Goal: Transaction & Acquisition: Download file/media

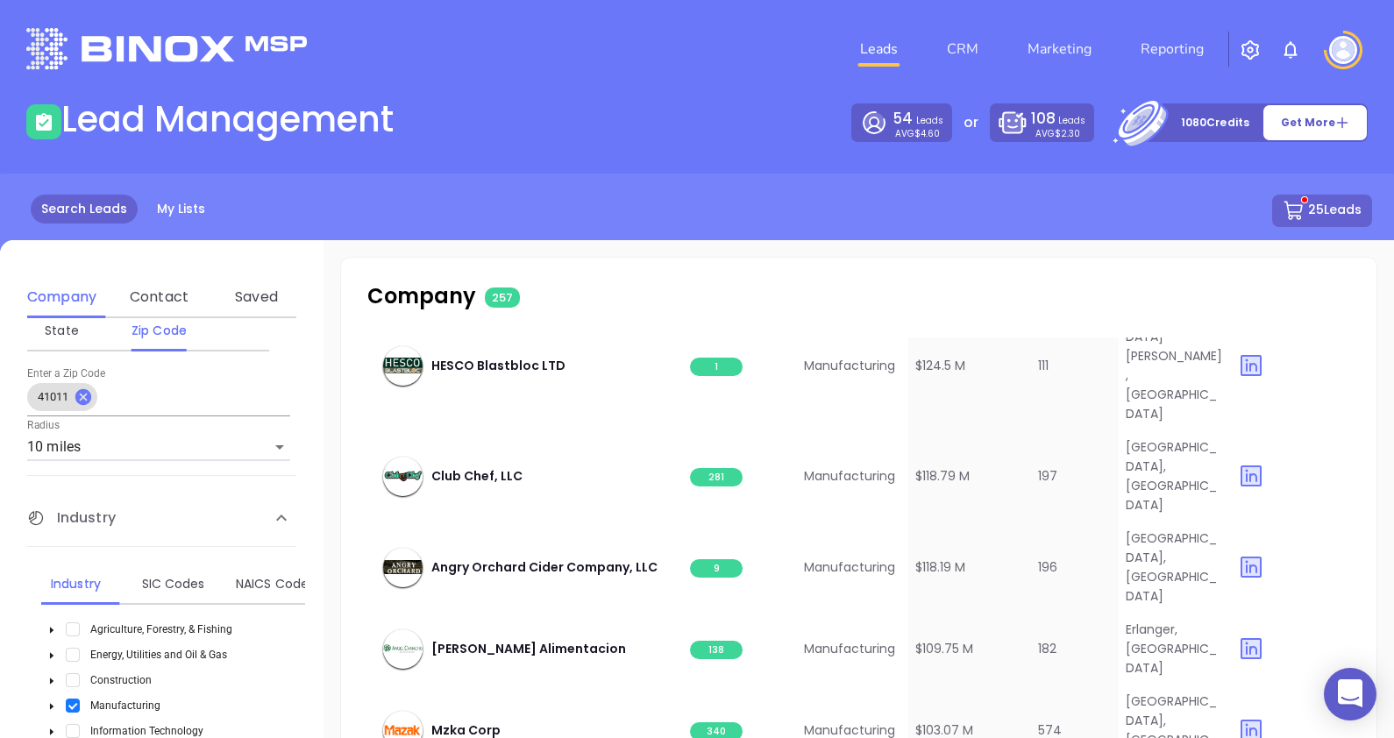
scroll to position [2389, 0]
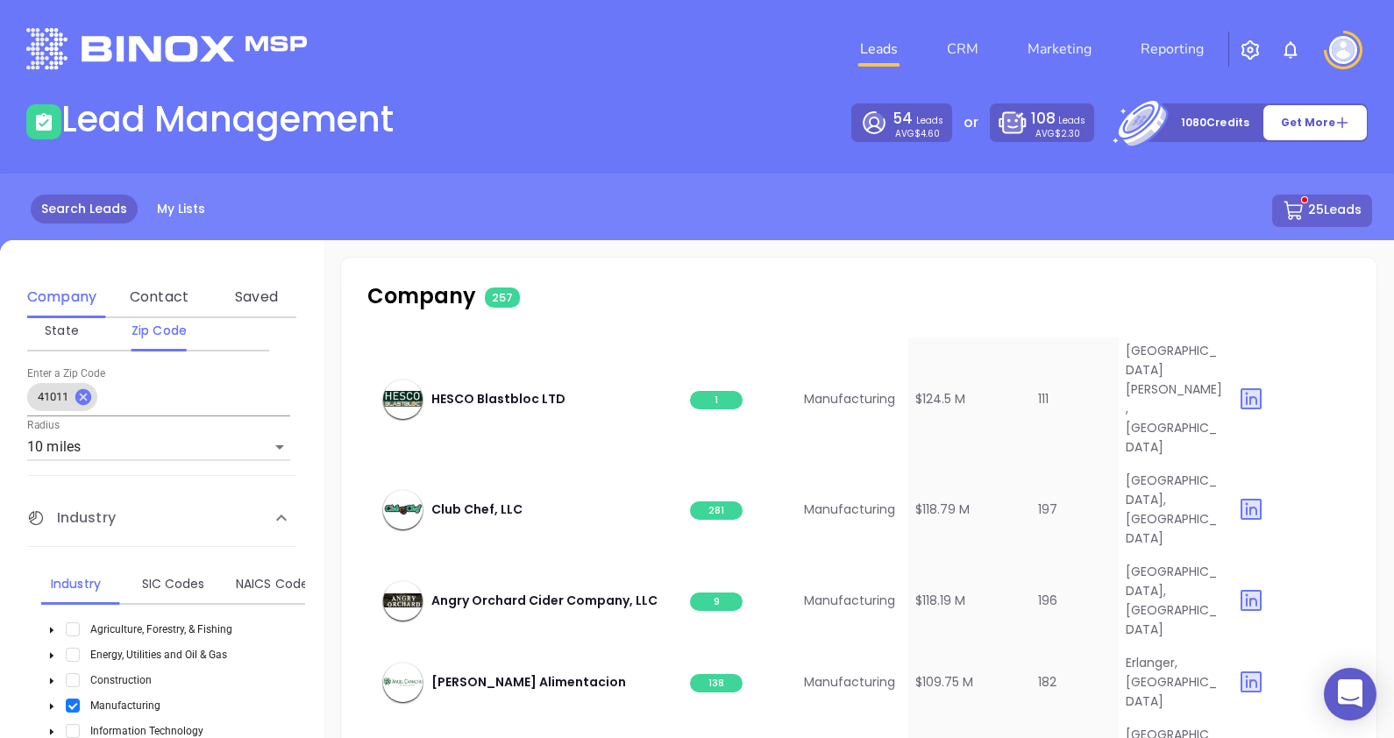
click at [1326, 205] on button "25 Leads" at bounding box center [1322, 211] width 100 height 32
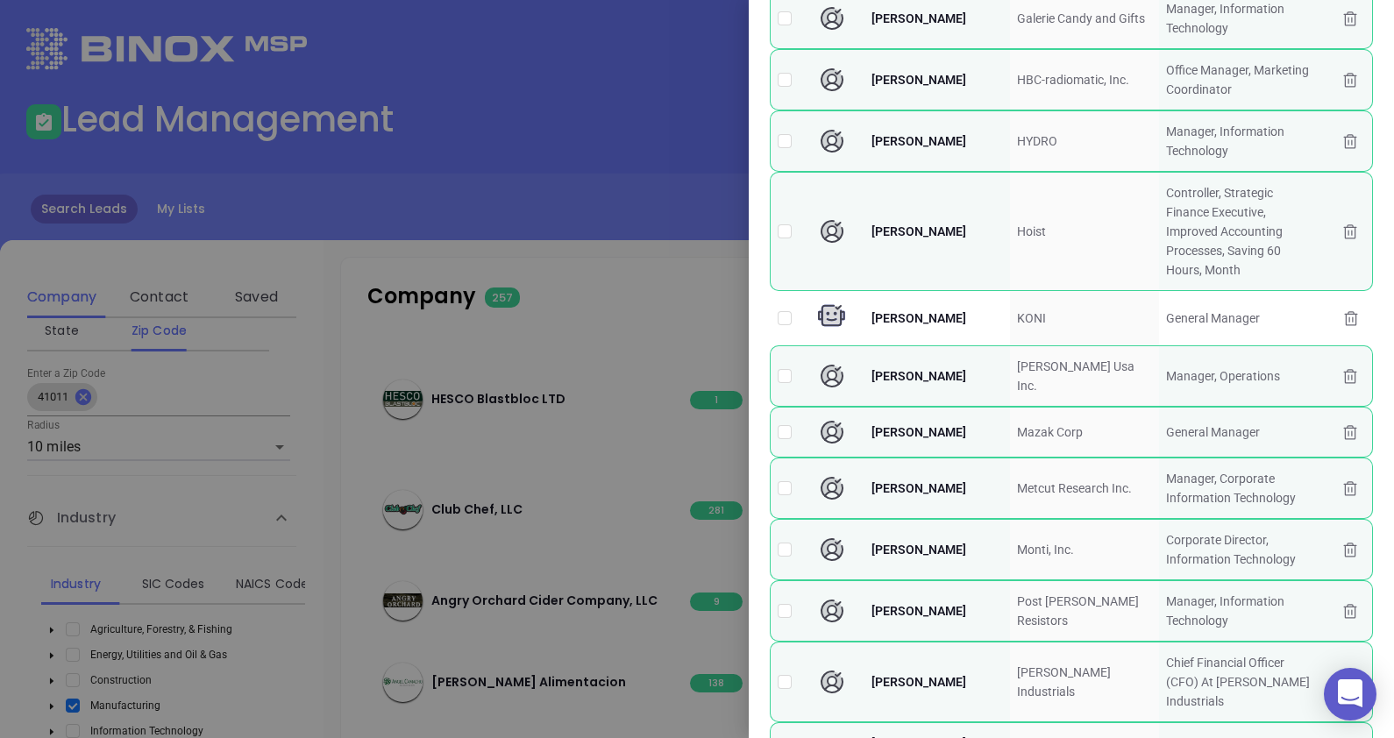
scroll to position [0, 0]
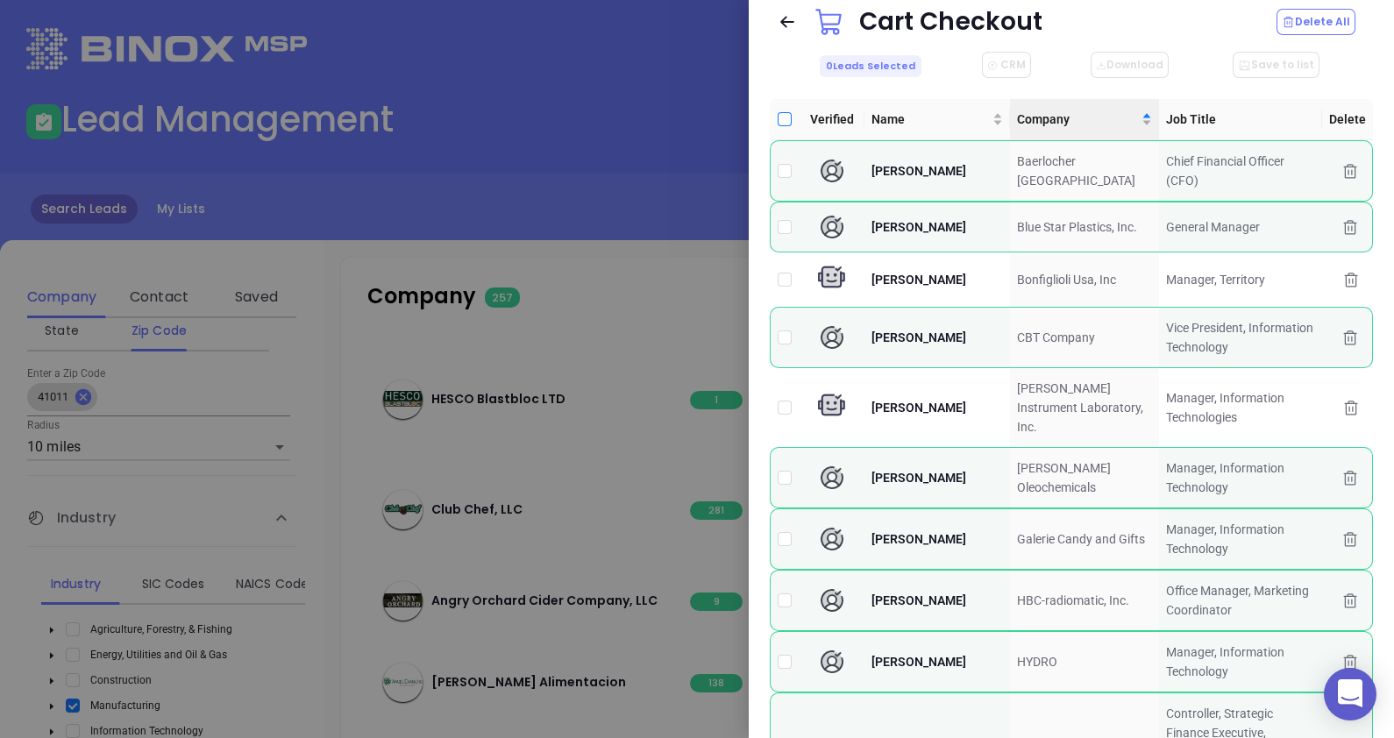
click at [781, 120] on input "Select all" at bounding box center [785, 119] width 14 height 14
checkbox input "true"
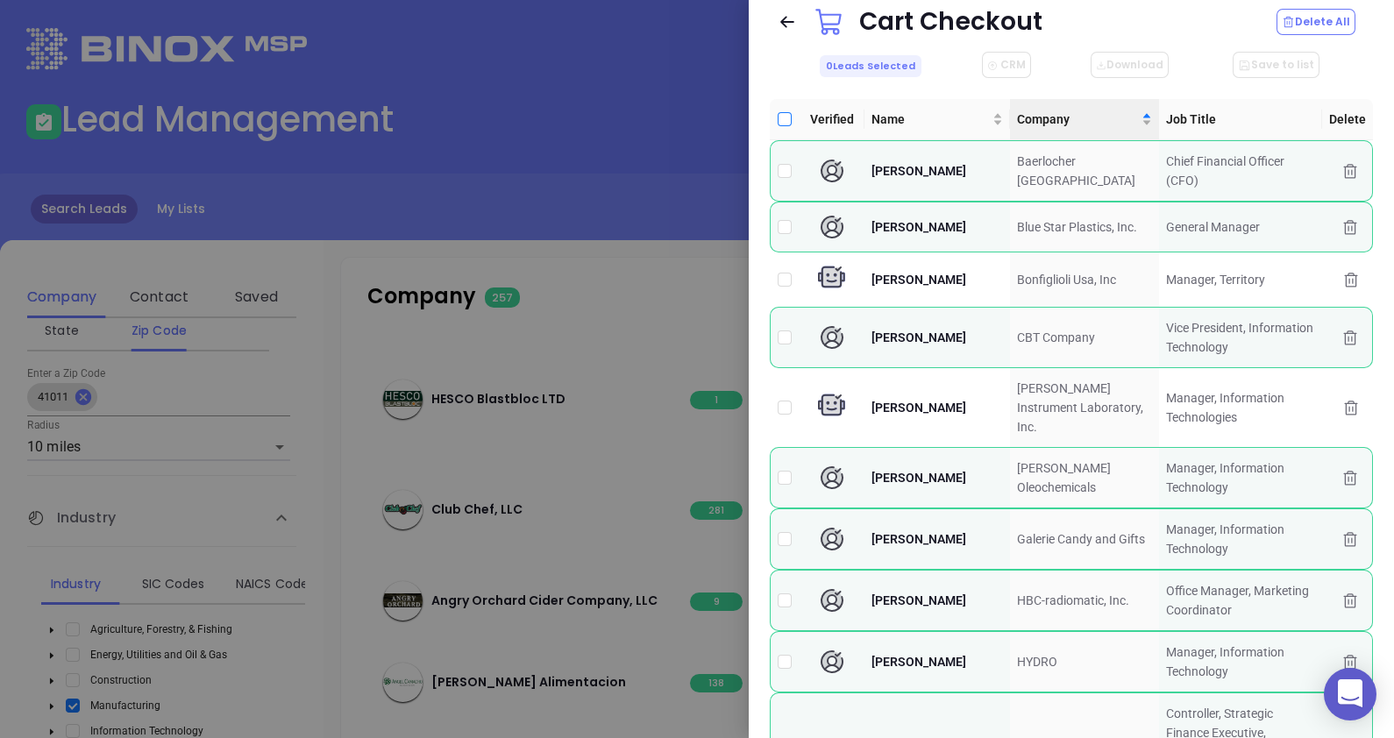
checkbox input "true"
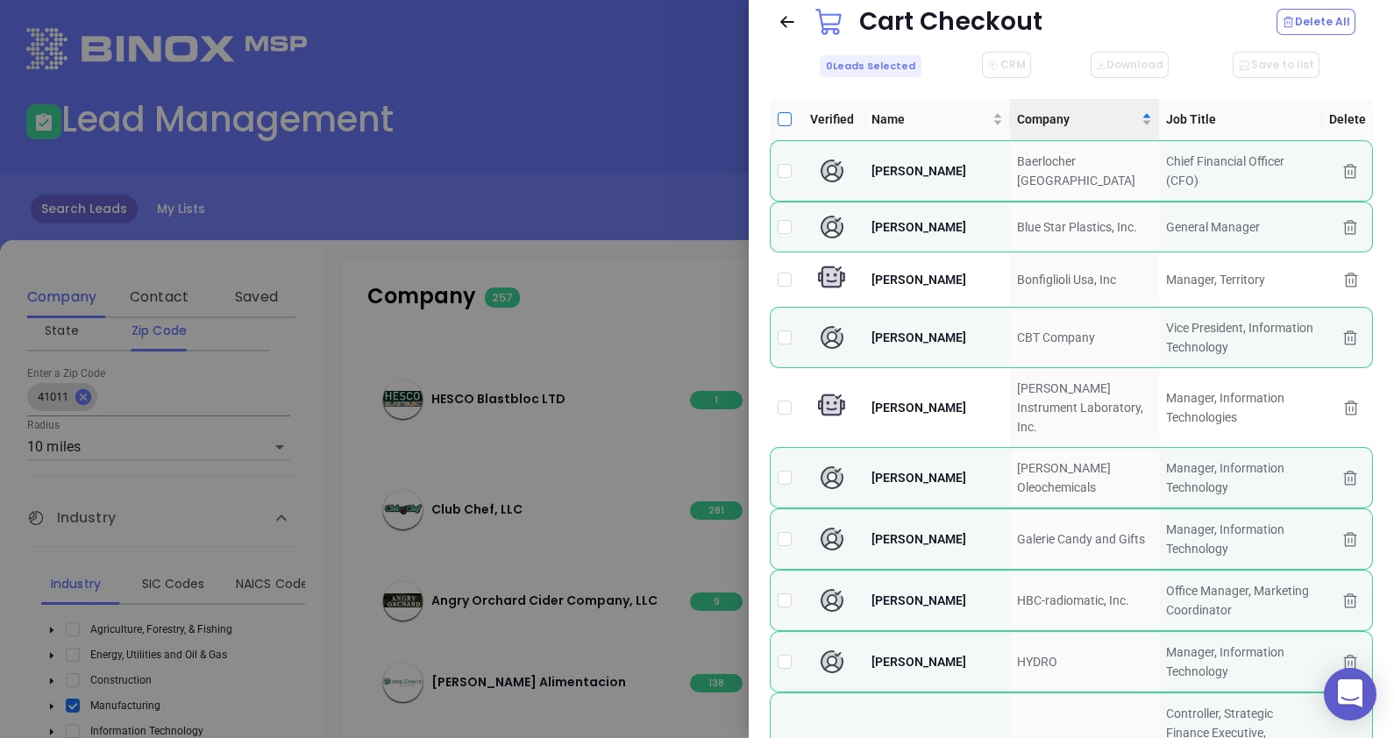
checkbox input "true"
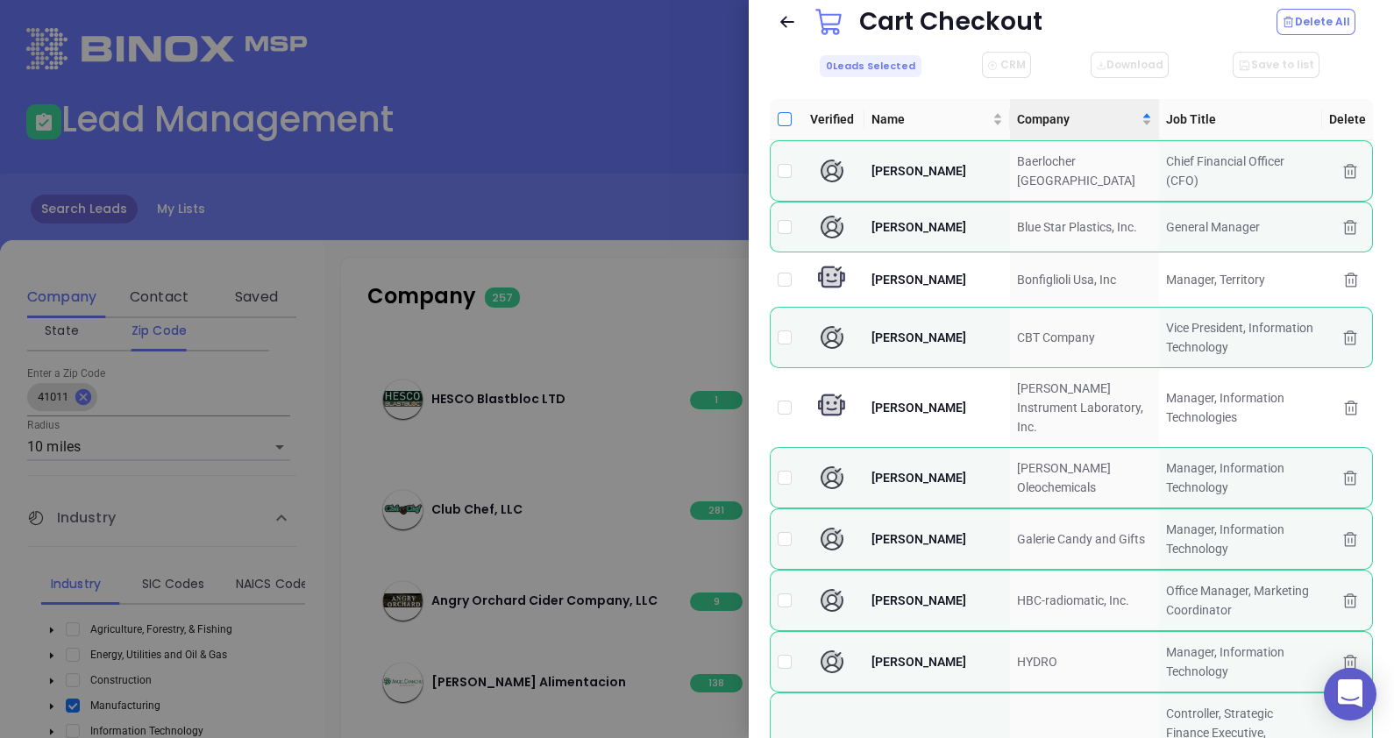
checkbox input "true"
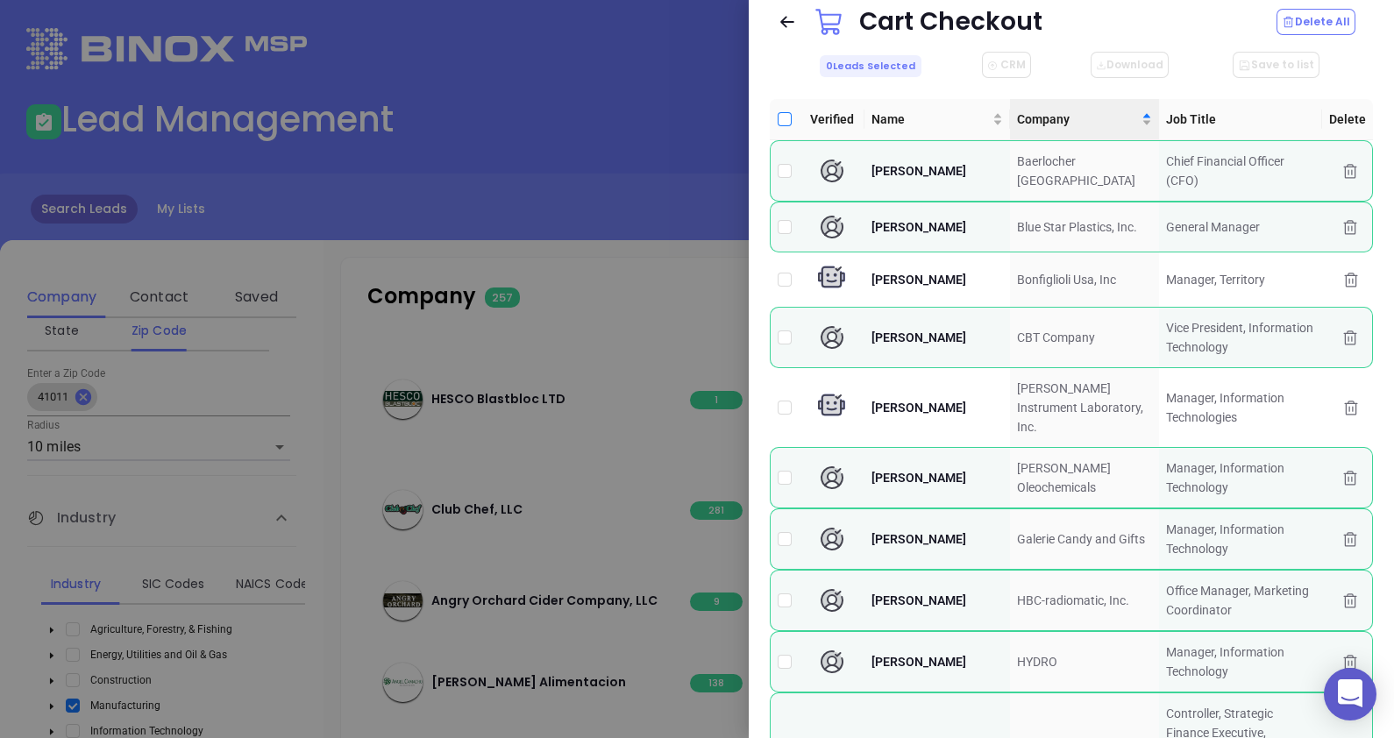
checkbox input "true"
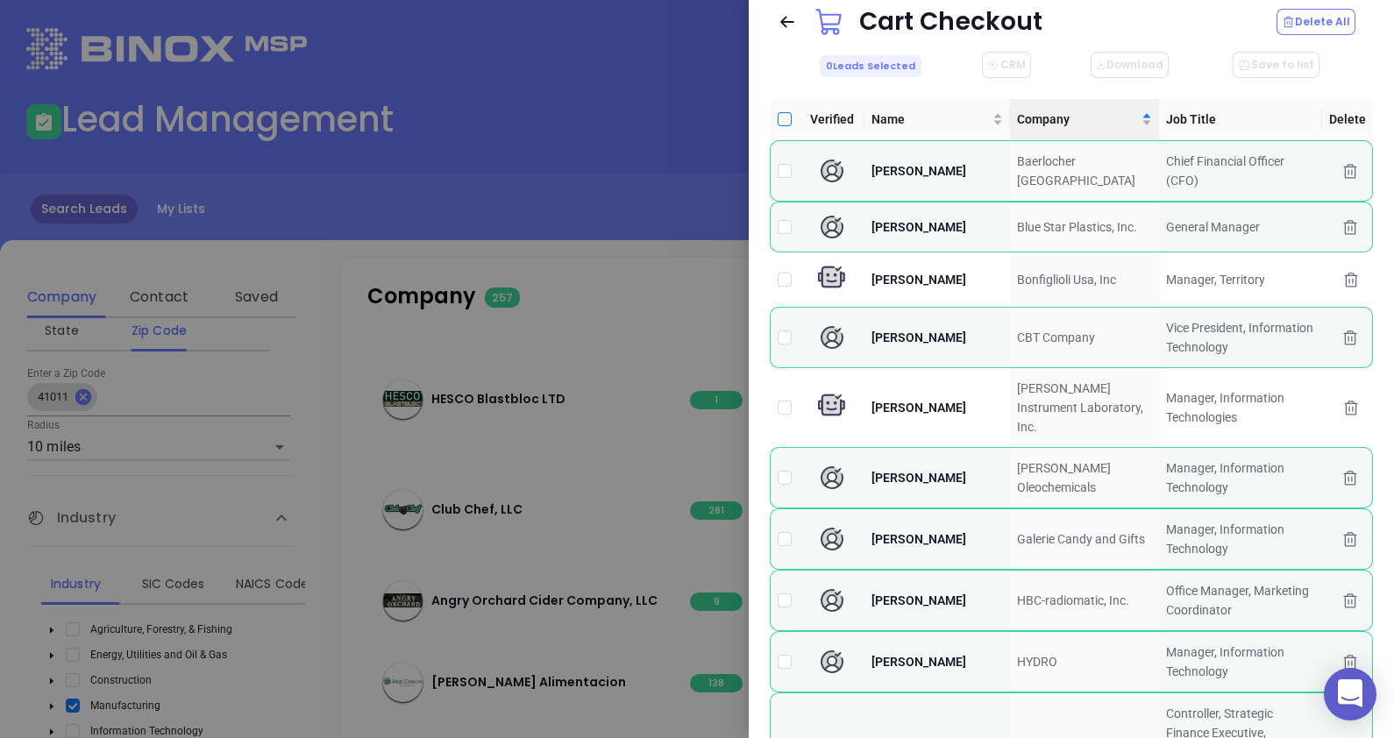
checkbox input "true"
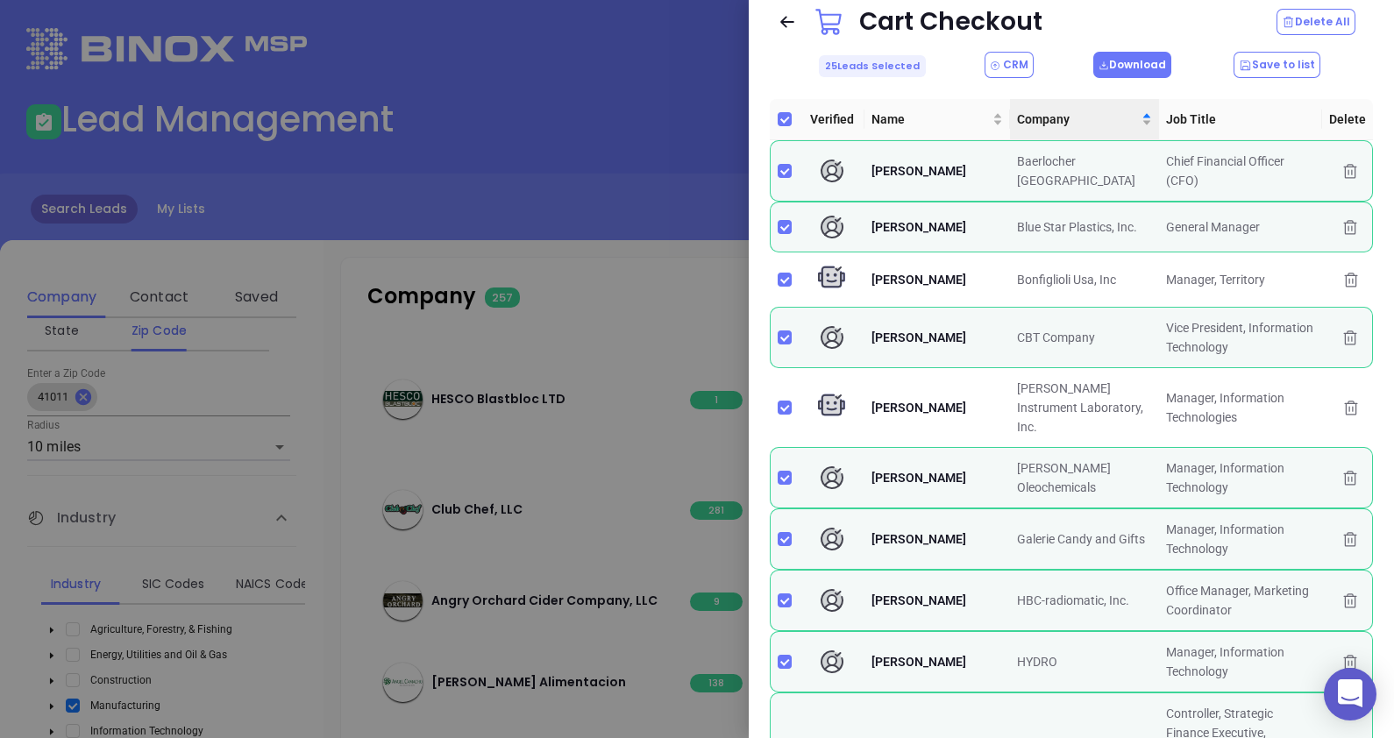
click at [1117, 57] on button "Download" at bounding box center [1132, 65] width 78 height 26
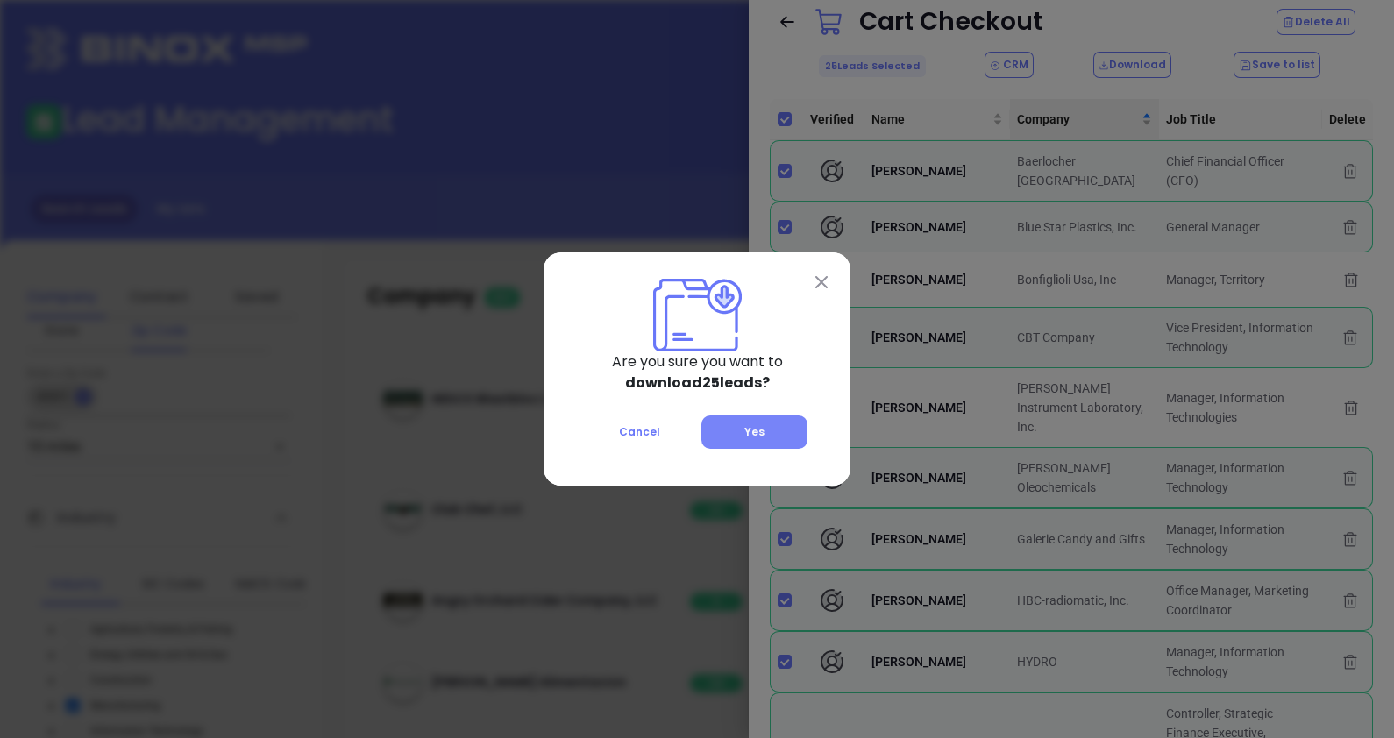
click at [741, 436] on button "Yes" at bounding box center [754, 432] width 106 height 33
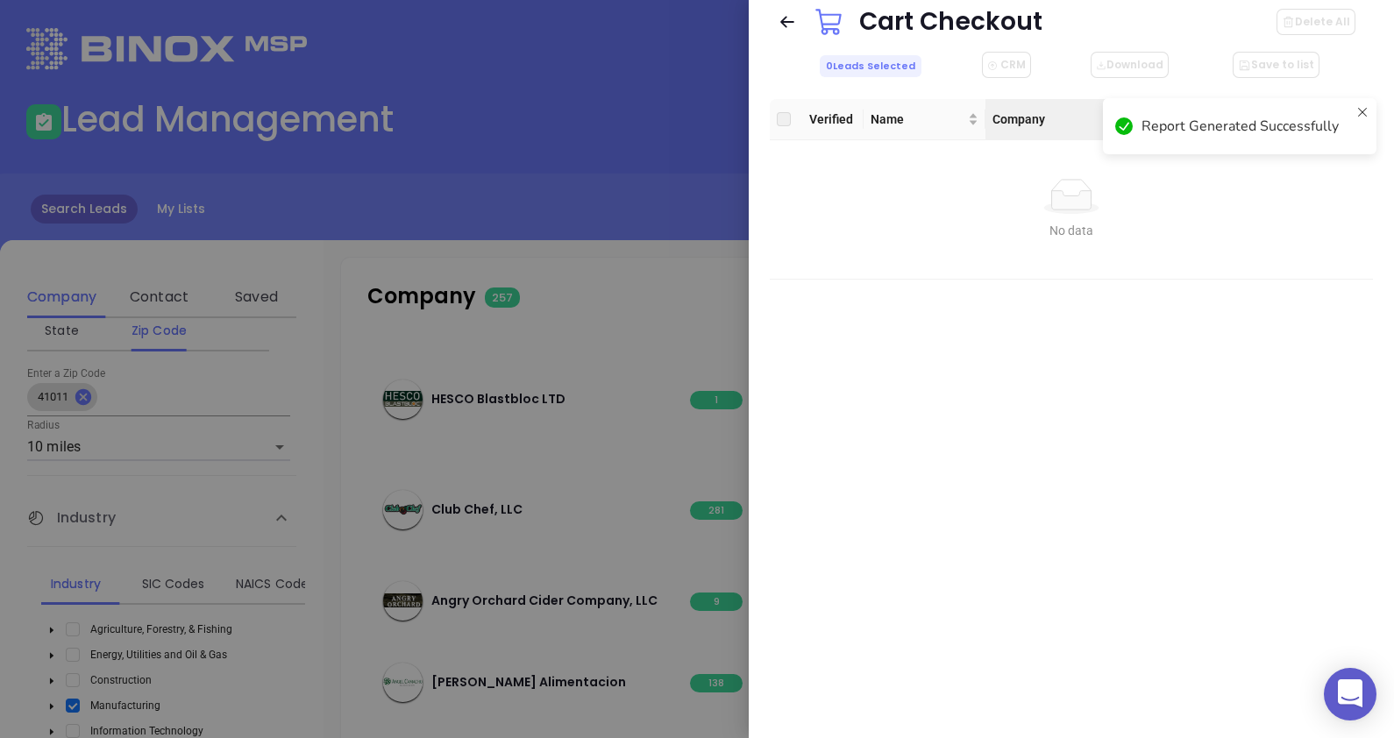
checkbox input "false"
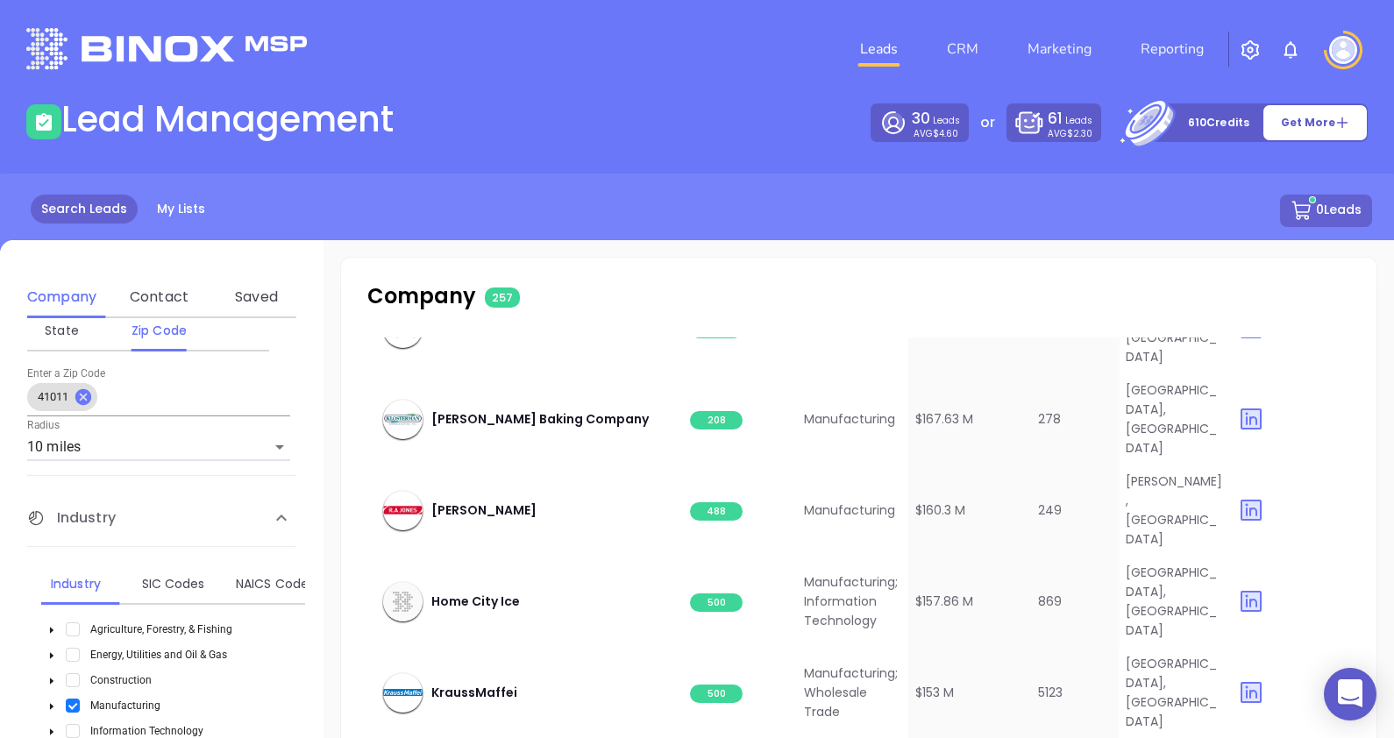
scroll to position [1621, 0]
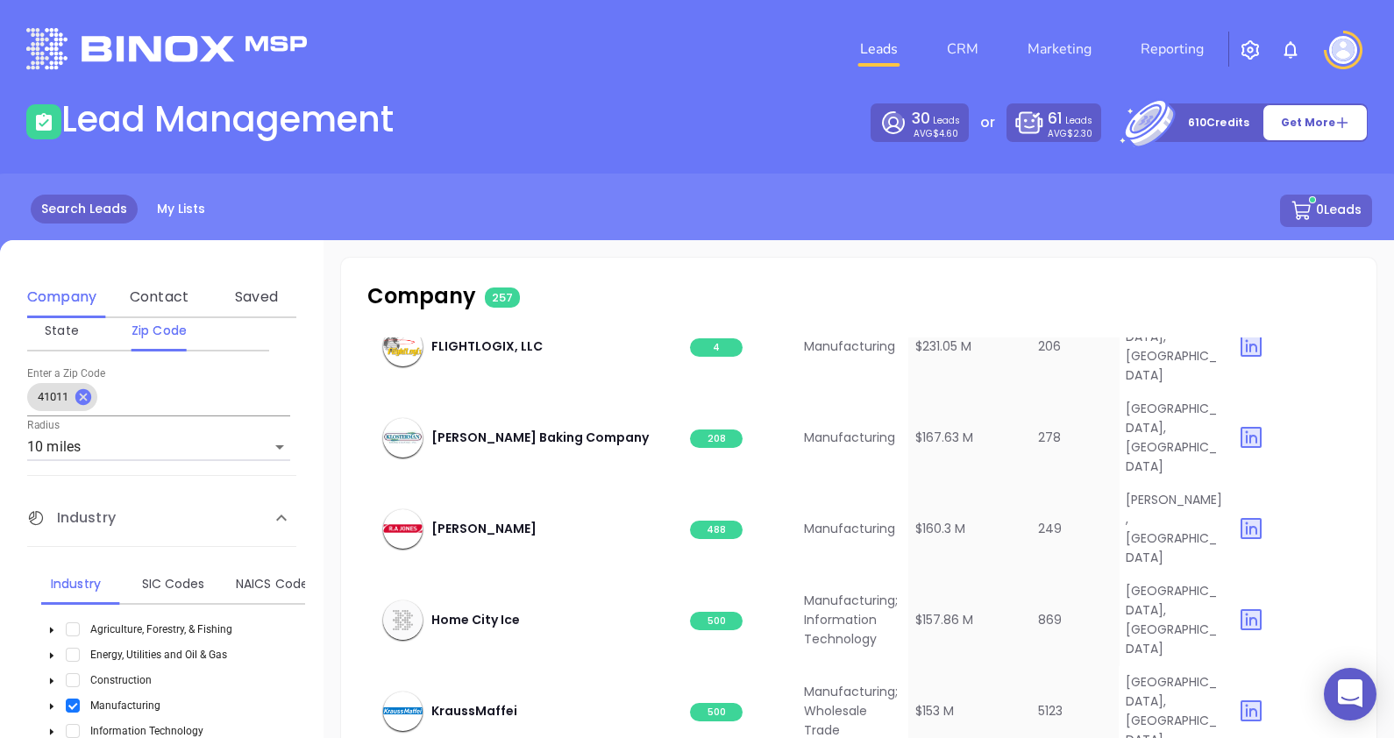
click at [659, 245] on div "Search Leads My Lists 0 Leads" at bounding box center [696, 231] width 1415 height 115
